Goal: Navigation & Orientation: Find specific page/section

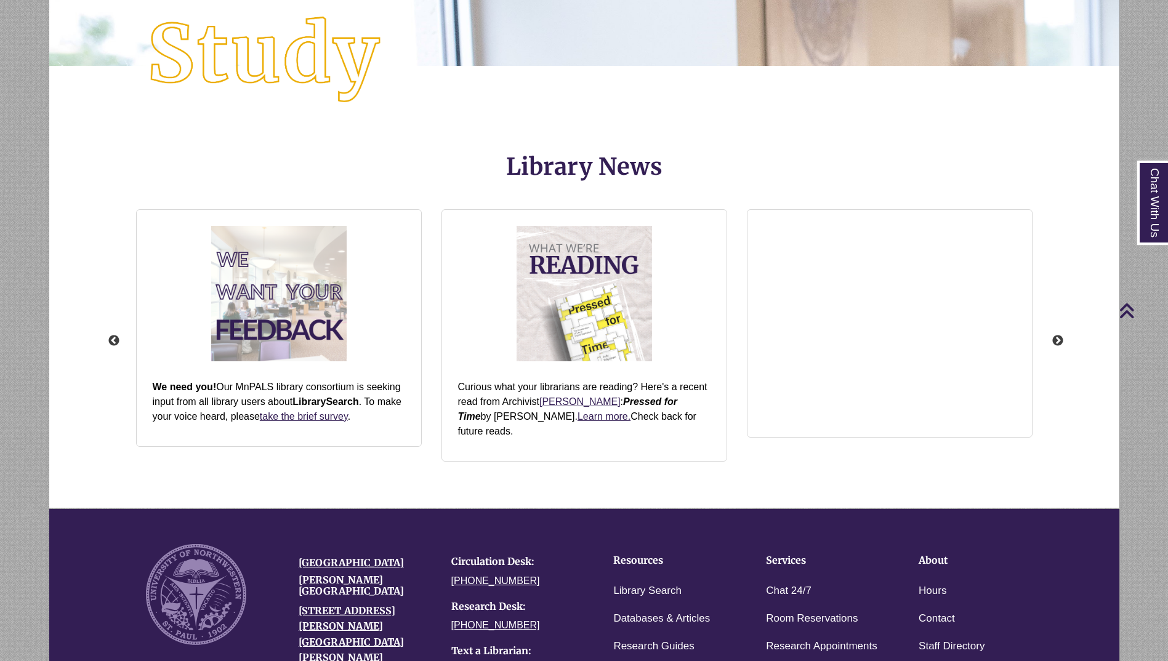
scroll to position [1532, 0]
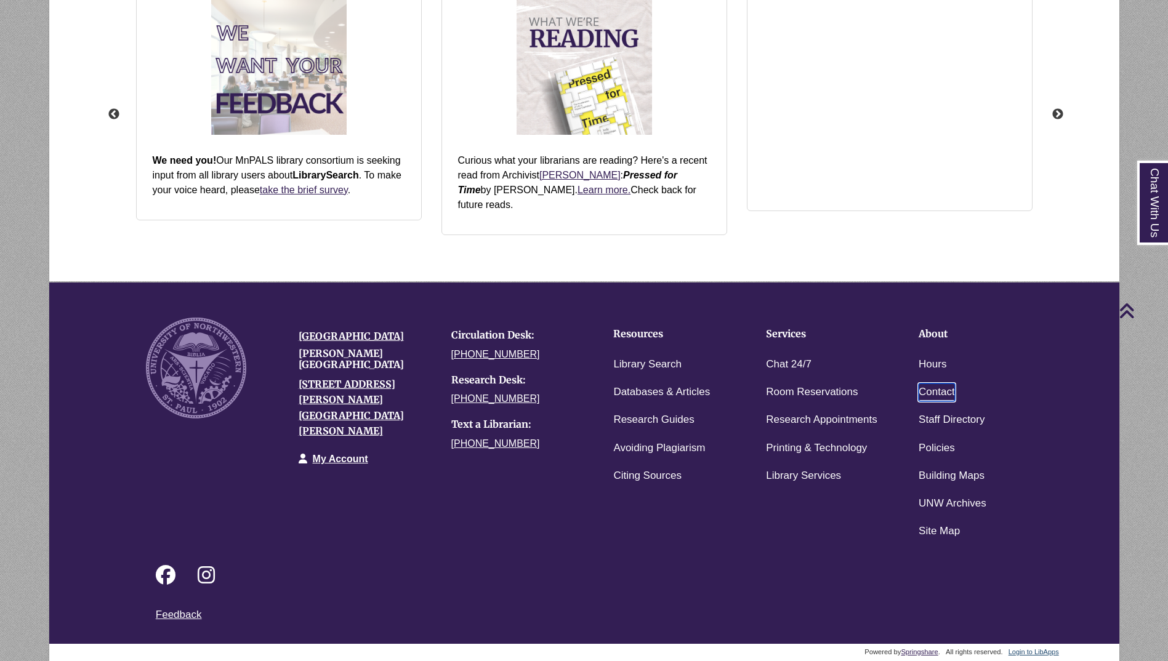
click at [947, 393] on link "Contact" at bounding box center [936, 392] width 36 height 18
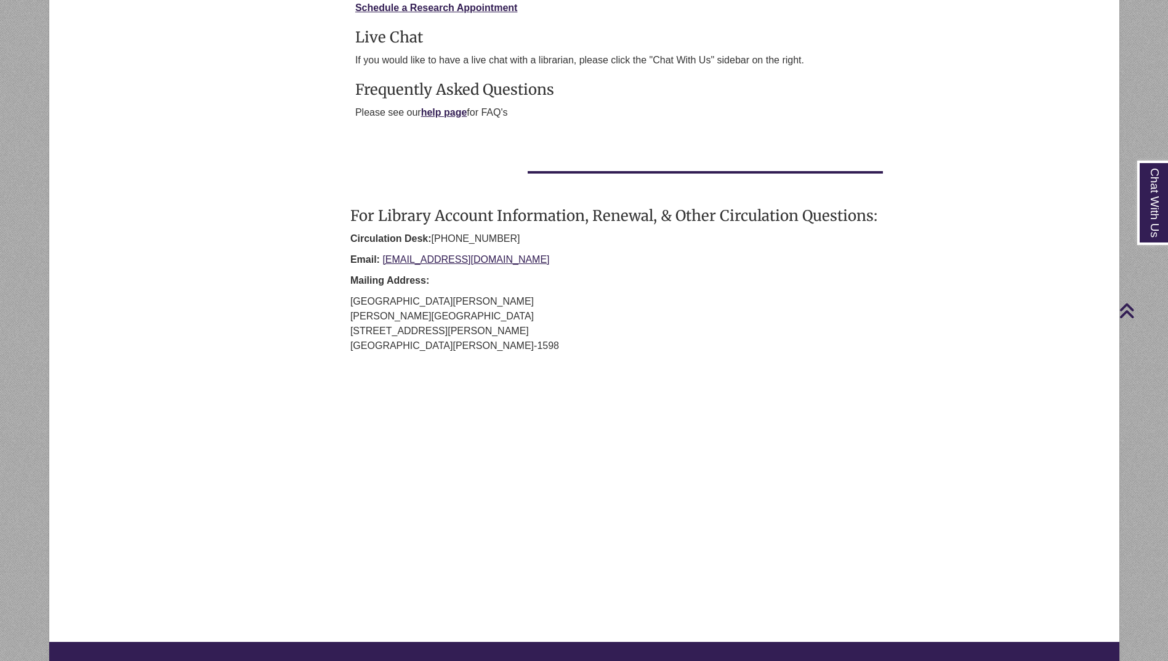
scroll to position [615, 0]
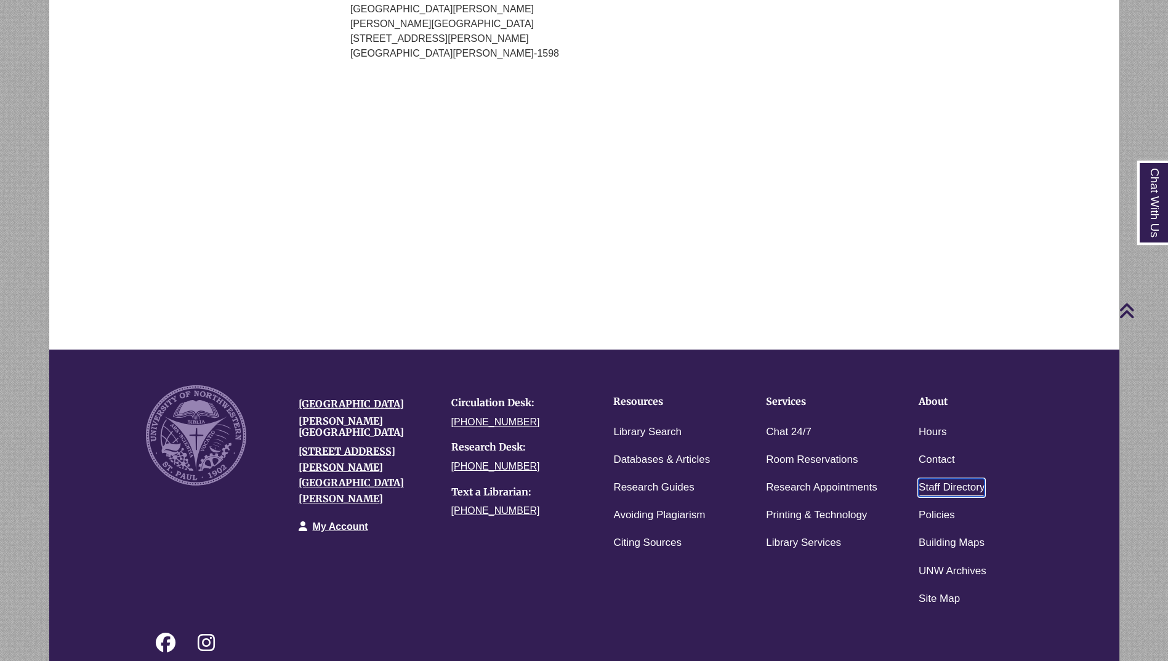
click at [961, 492] on link "Staff Directory" at bounding box center [951, 488] width 66 height 18
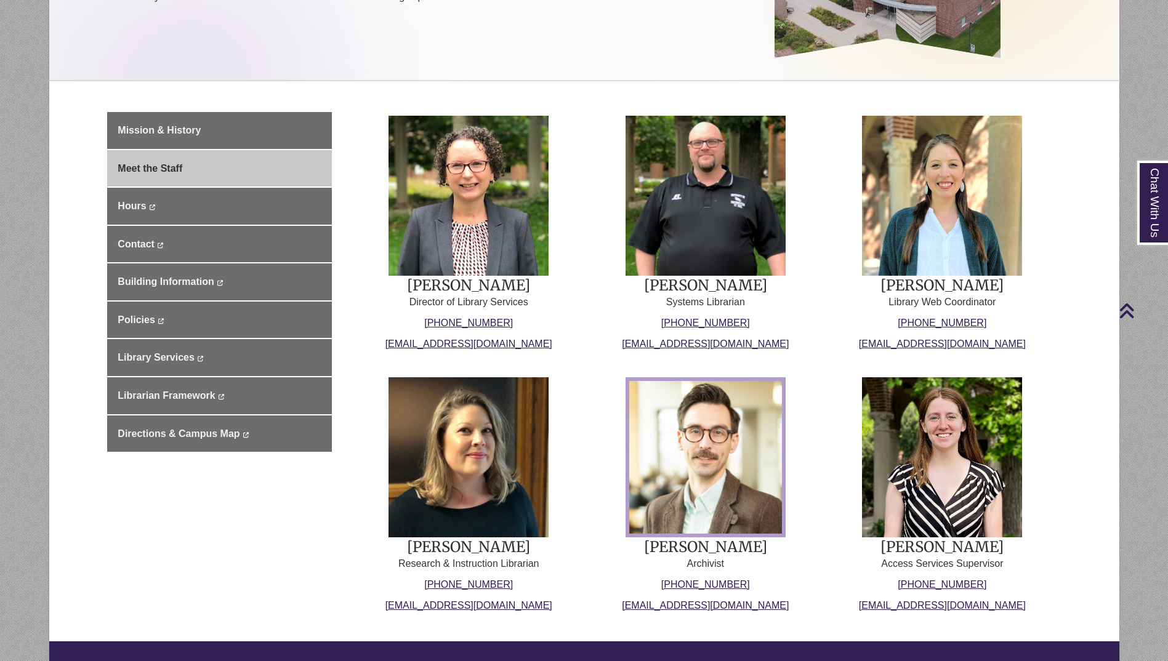
scroll to position [294, 0]
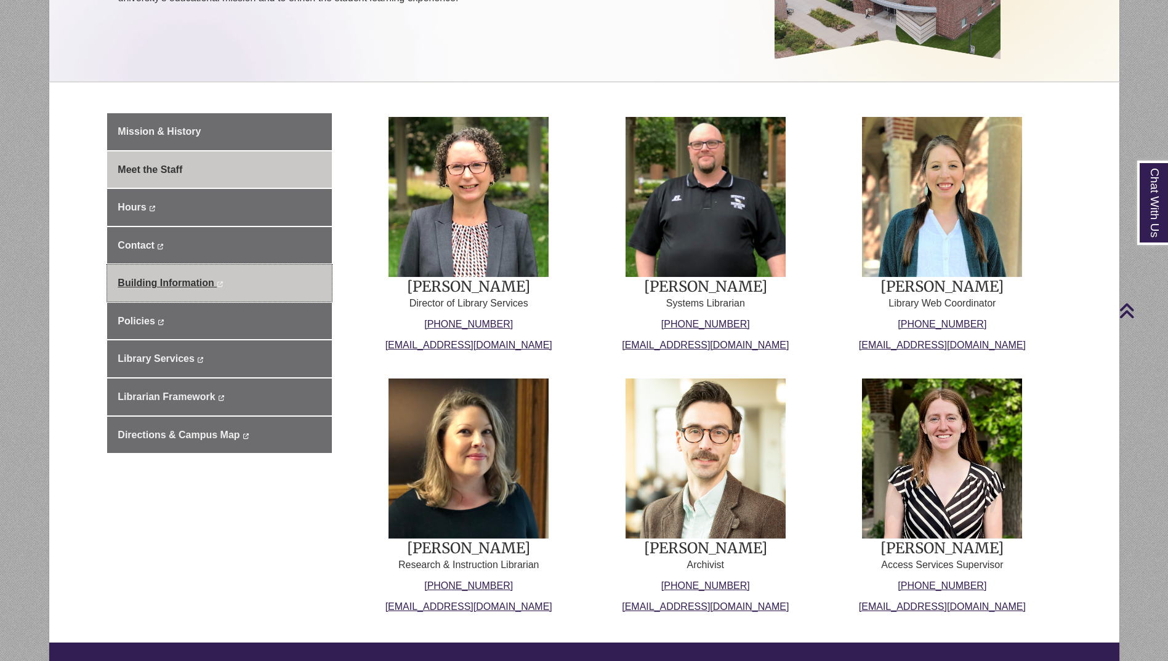
click at [181, 278] on span "Building Information" at bounding box center [166, 283] width 96 height 10
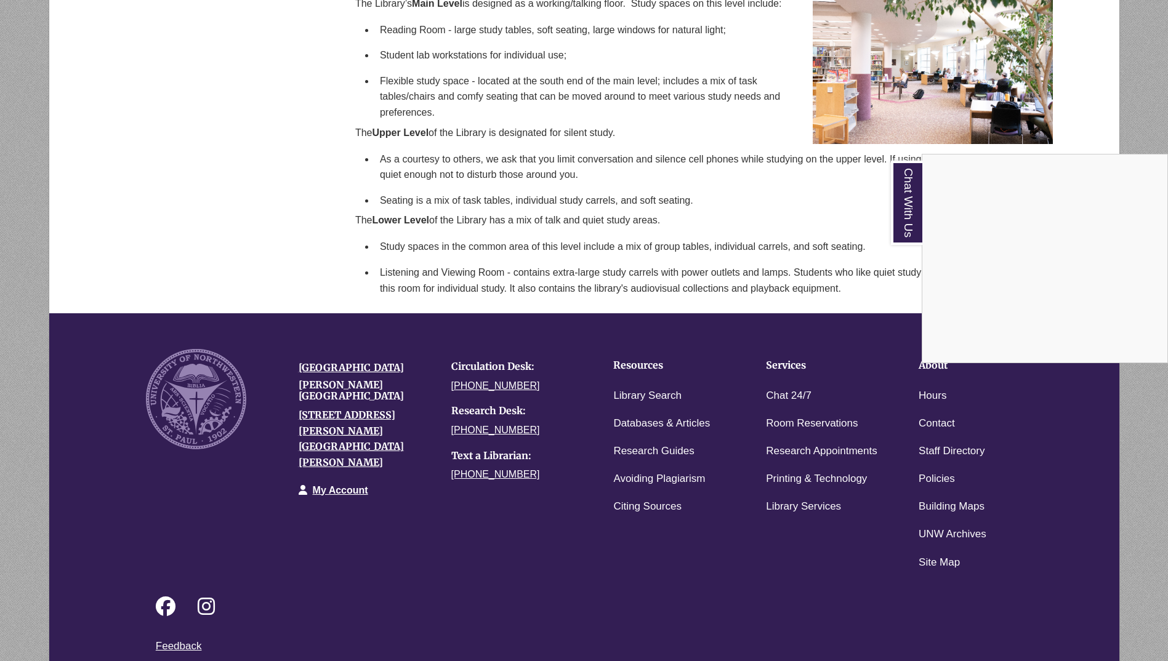
scroll to position [414, 0]
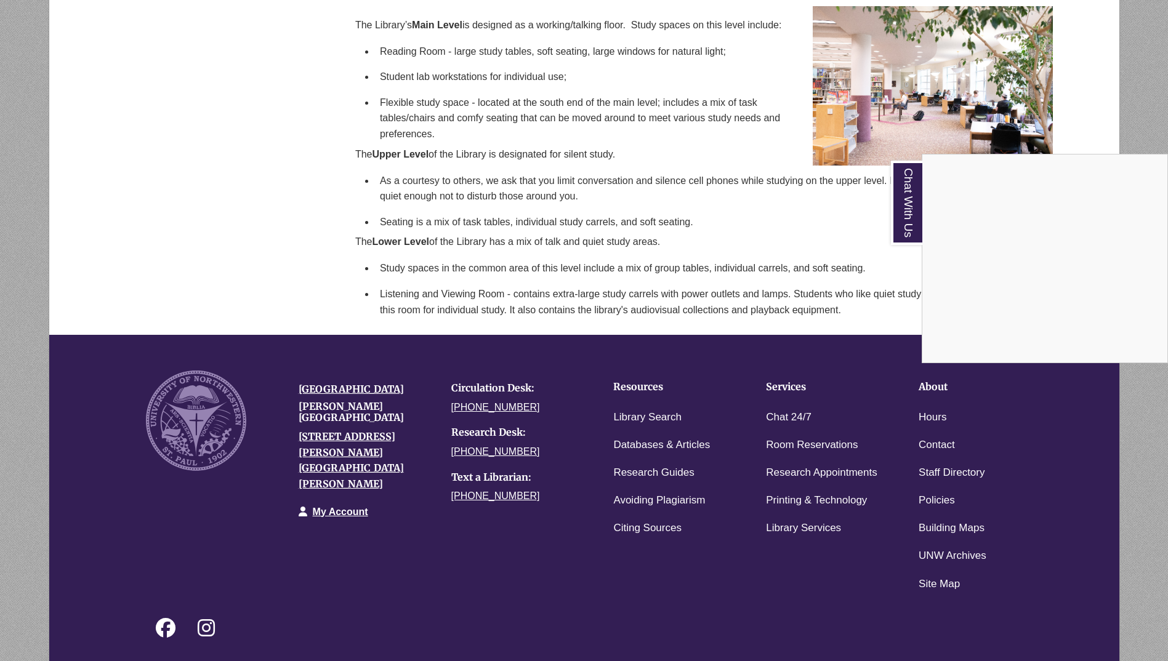
click at [939, 474] on div "Chat With Us" at bounding box center [584, 330] width 1168 height 661
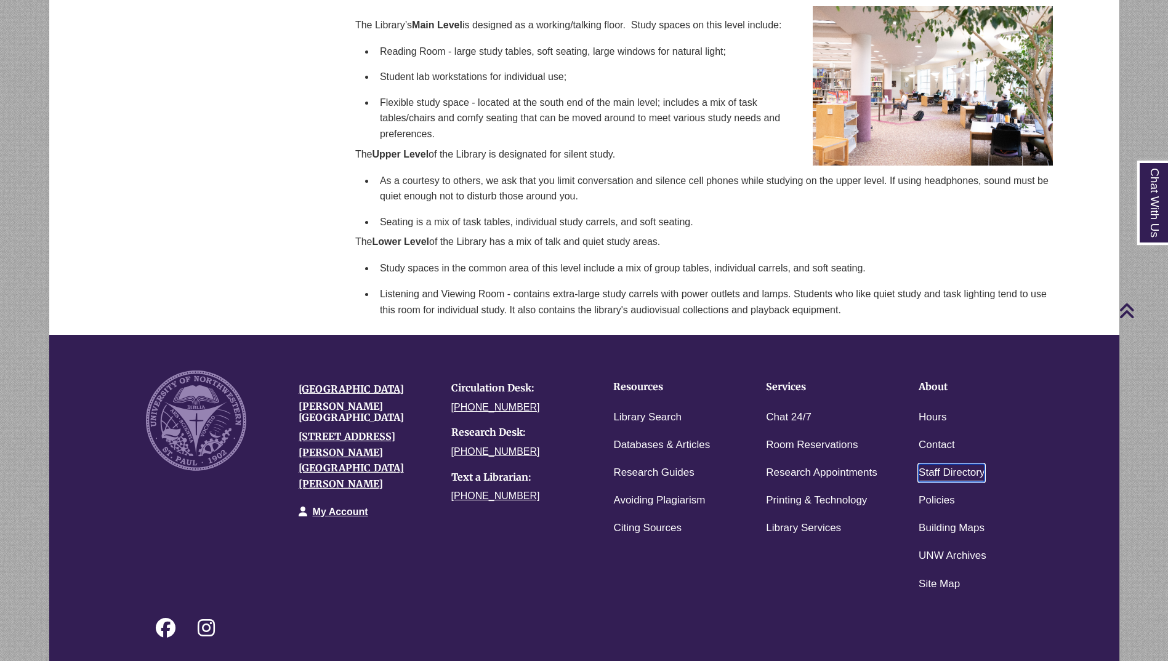
click at [939, 474] on link "Staff Directory" at bounding box center [951, 473] width 66 height 18
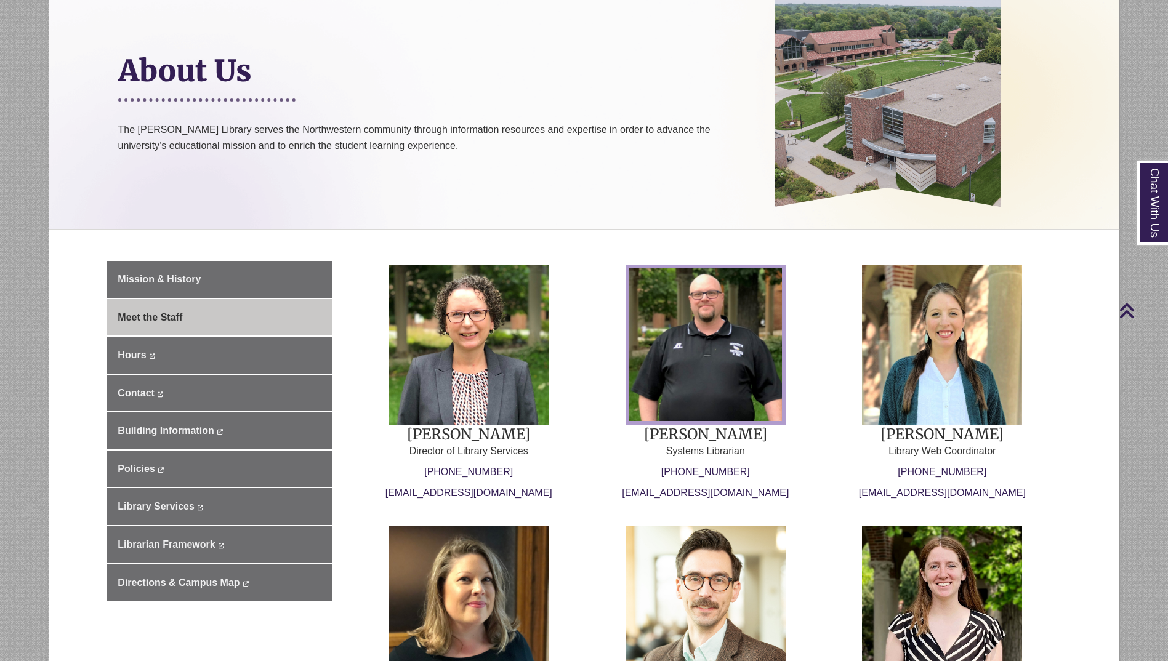
scroll to position [123, 0]
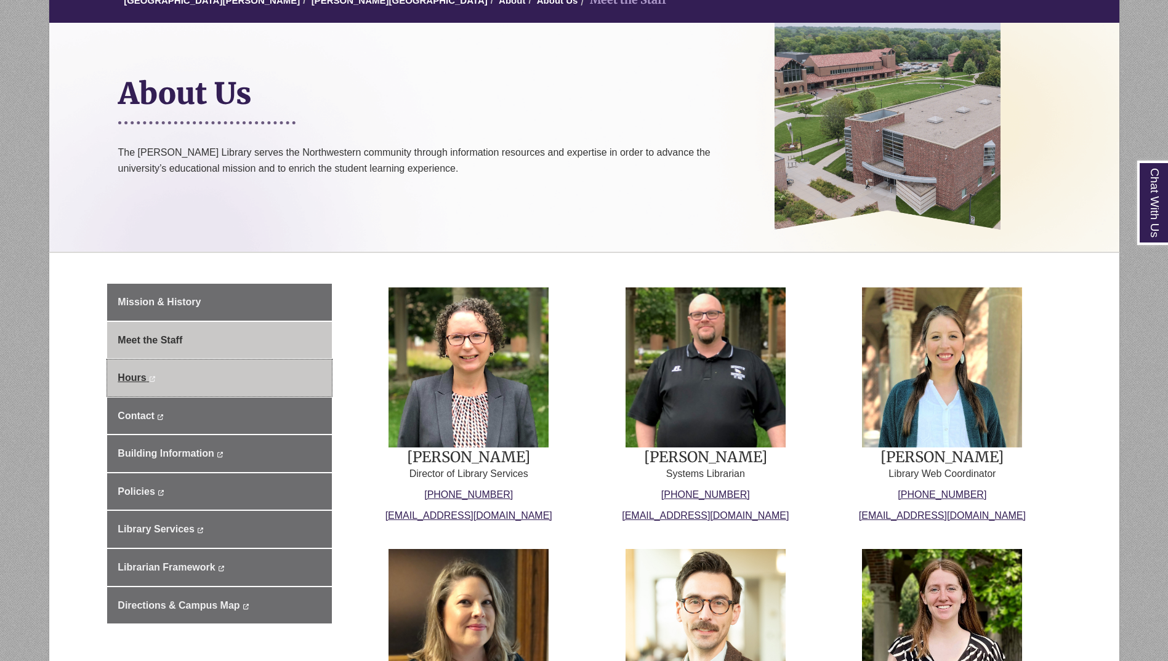
click at [122, 380] on span "Hours" at bounding box center [132, 377] width 28 height 10
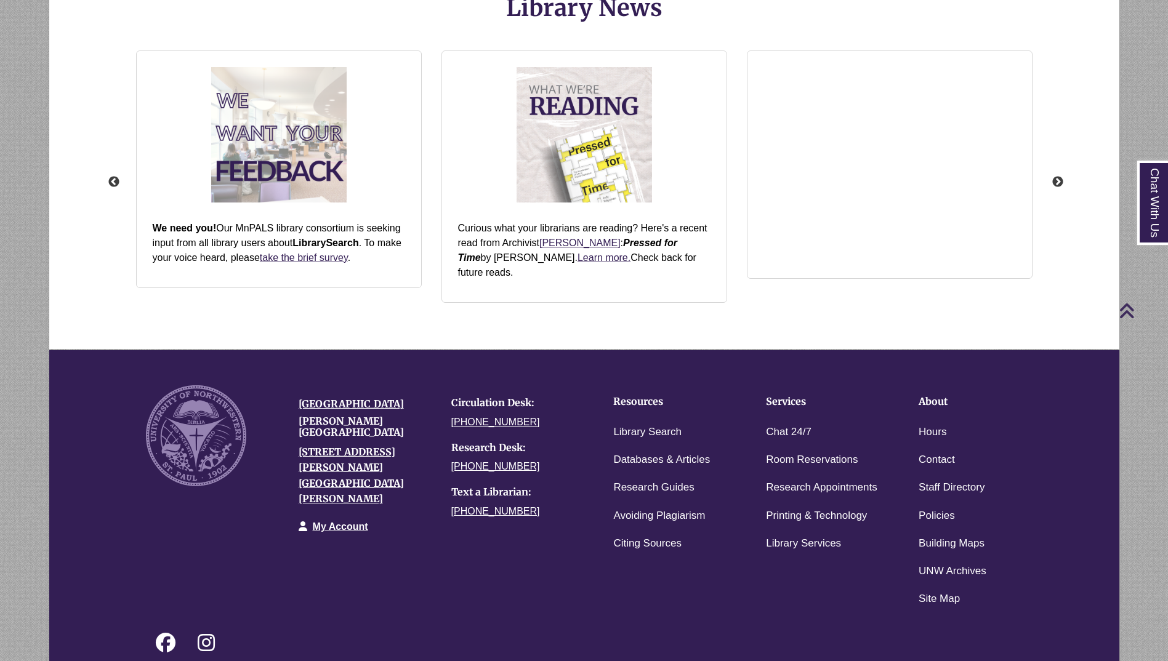
scroll to position [1532, 0]
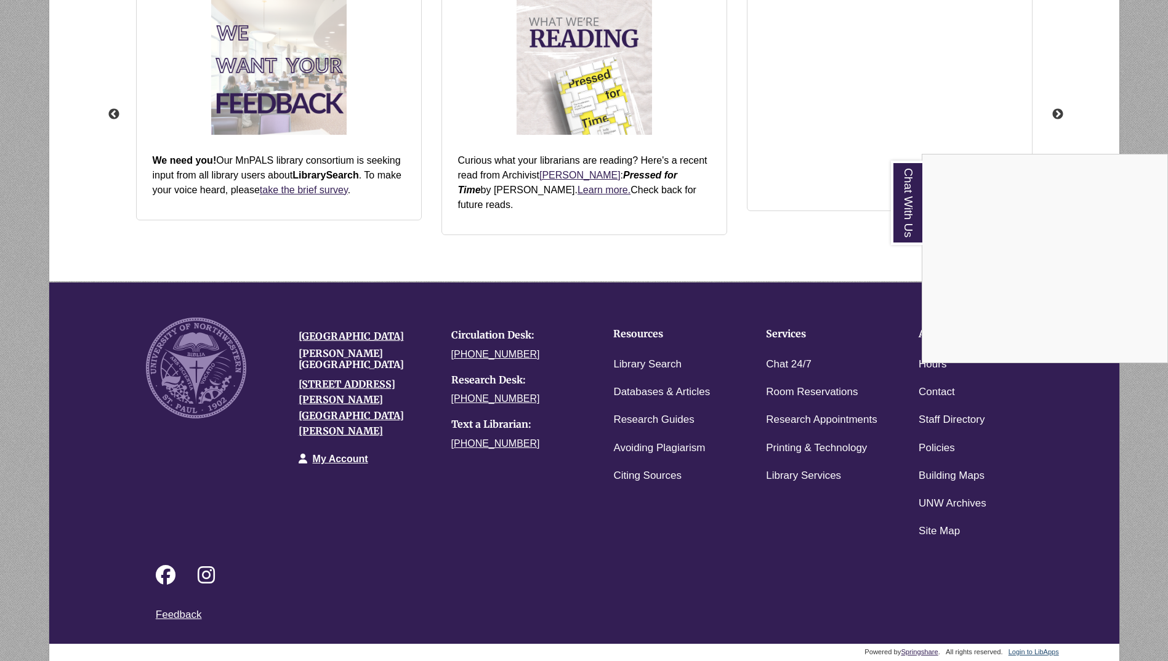
click at [526, 308] on div "Chat With Us" at bounding box center [584, 330] width 1168 height 661
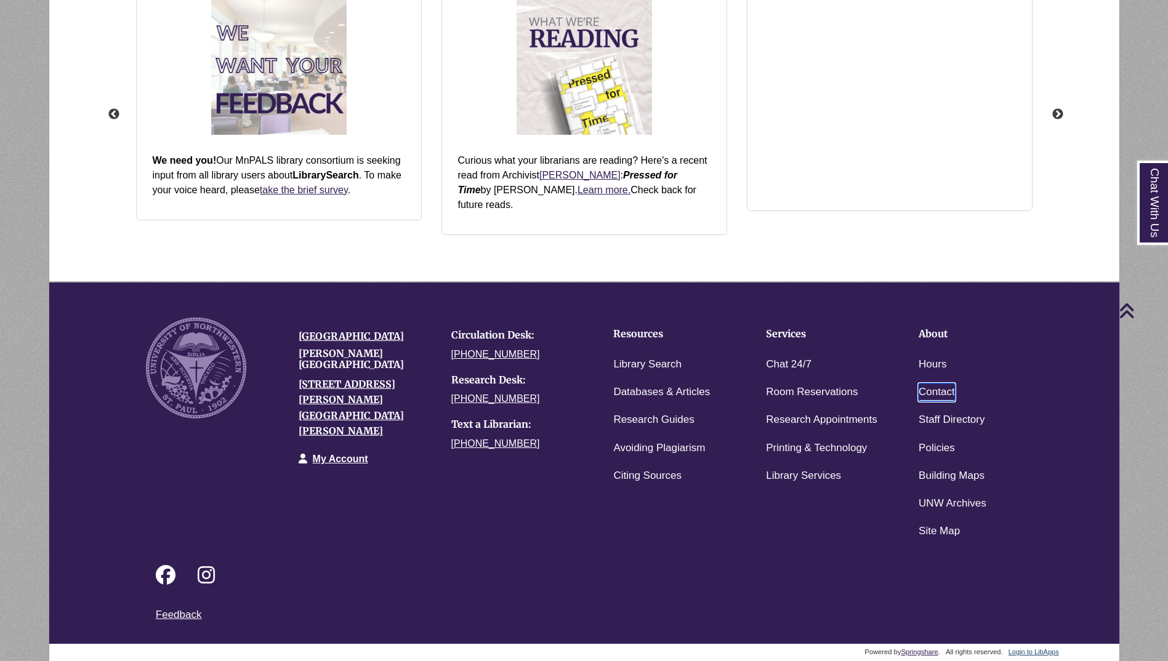
click at [939, 394] on link "Contact" at bounding box center [936, 392] width 36 height 18
